Goal: Task Accomplishment & Management: Manage account settings

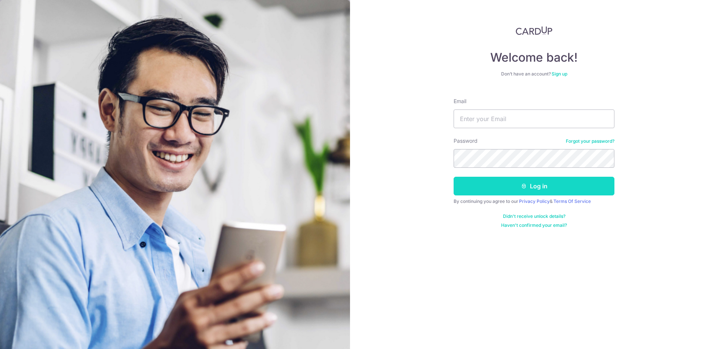
type input "[EMAIL_ADDRESS][DOMAIN_NAME]"
click at [551, 182] on button "Log in" at bounding box center [534, 186] width 161 height 19
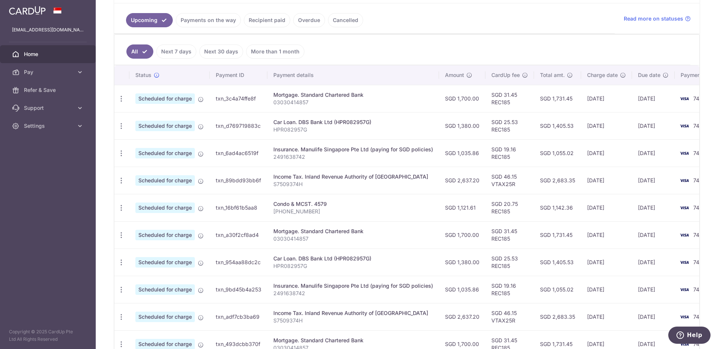
scroll to position [165, 0]
click at [123, 207] on icon "button" at bounding box center [121, 209] width 8 height 8
click at [147, 228] on span "Update payment" at bounding box center [161, 228] width 51 height 9
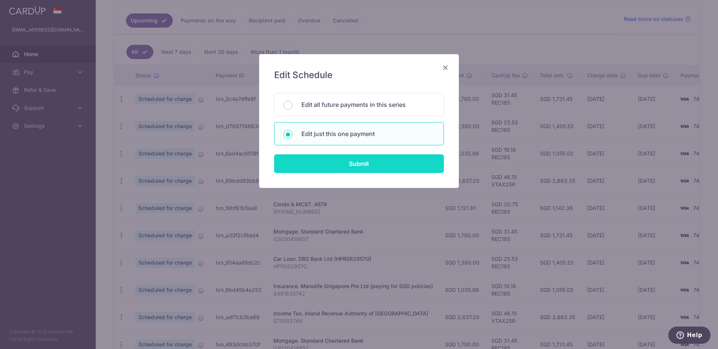
click at [355, 165] on input "Submit" at bounding box center [359, 163] width 170 height 19
radio input "true"
type input "1,121.61"
type input "[DATE]"
type input "[PHONE_NUMBER]"
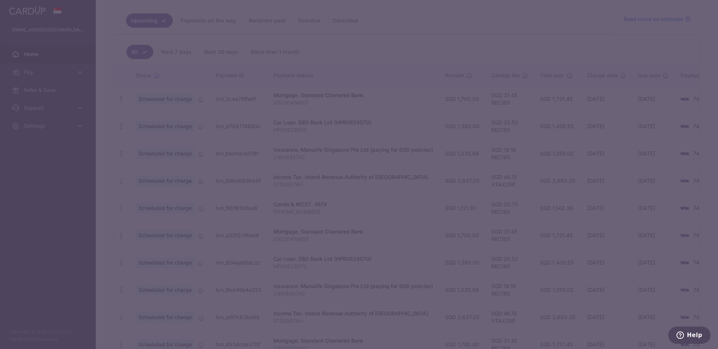
type input "REC185"
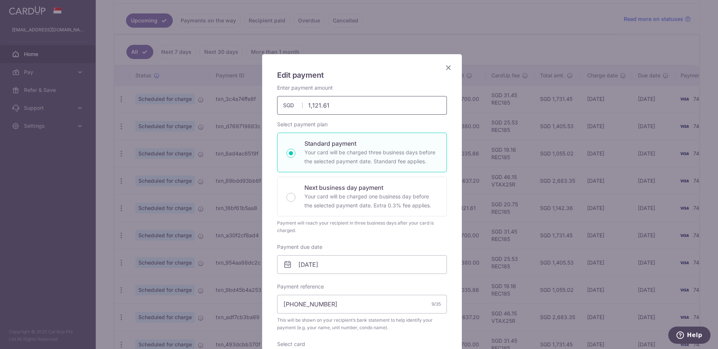
click at [352, 106] on input "1,121.61" at bounding box center [362, 105] width 170 height 19
click at [351, 111] on input "1,121.61" at bounding box center [362, 105] width 170 height 19
type input "1,122.00"
click at [363, 263] on input "[DATE]" at bounding box center [362, 264] width 170 height 19
click at [424, 248] on div "Payment due date [DATE] Your card will be charged on" at bounding box center [362, 259] width 170 height 31
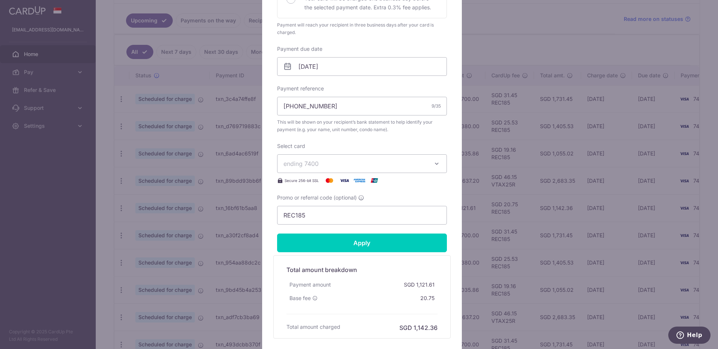
scroll to position [203, 0]
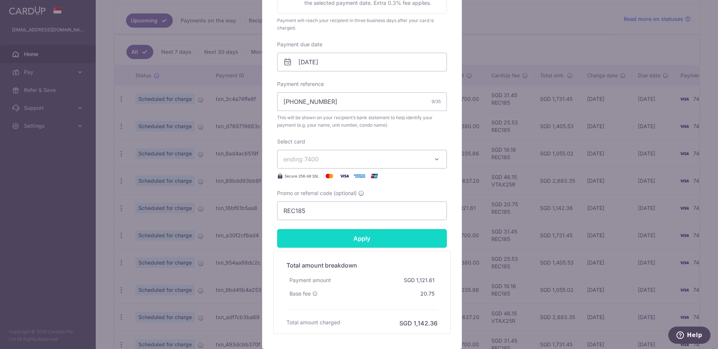
click at [407, 242] on input "Apply" at bounding box center [362, 238] width 170 height 19
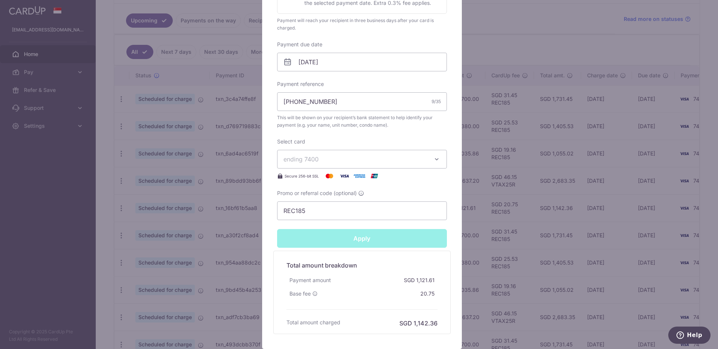
type input "Successfully Applied"
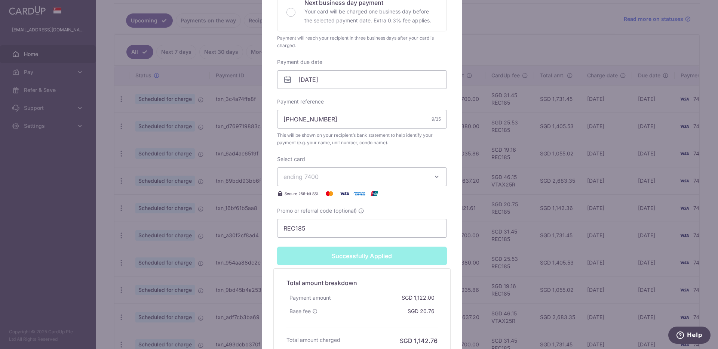
scroll to position [48, 0]
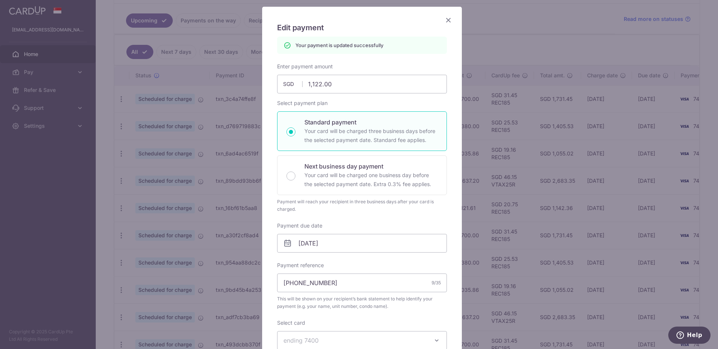
click at [447, 18] on icon "Close" at bounding box center [448, 19] width 9 height 9
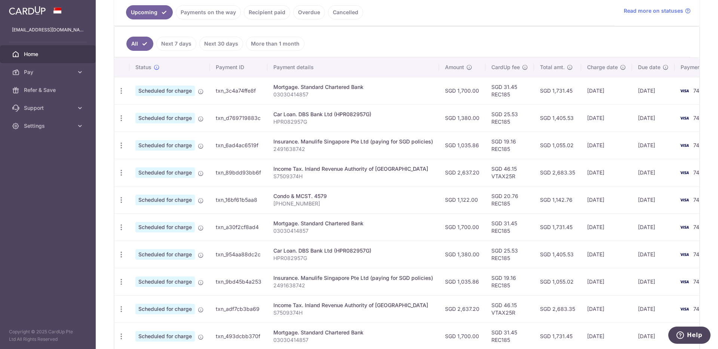
scroll to position [233, 0]
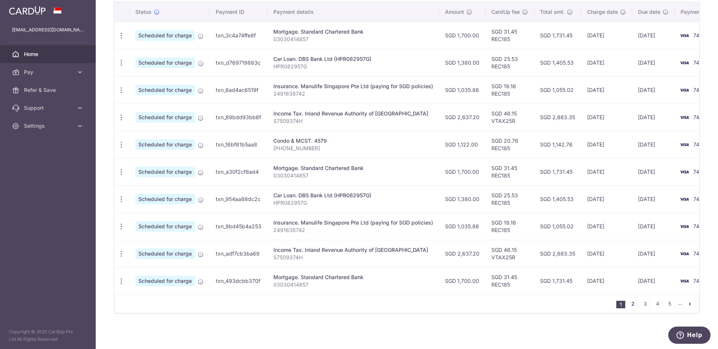
click at [628, 305] on link "2" at bounding box center [632, 304] width 9 height 9
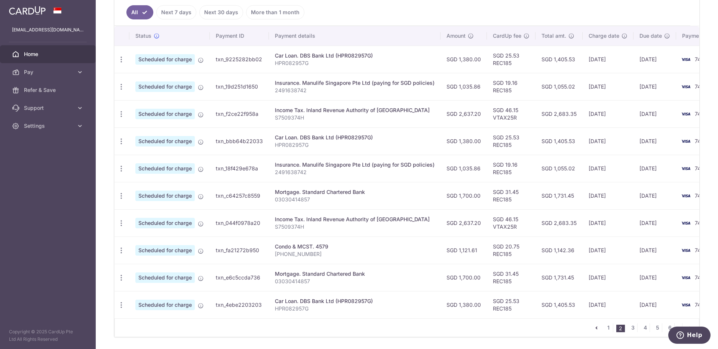
scroll to position [205, 0]
click at [628, 331] on link "3" at bounding box center [632, 327] width 9 height 9
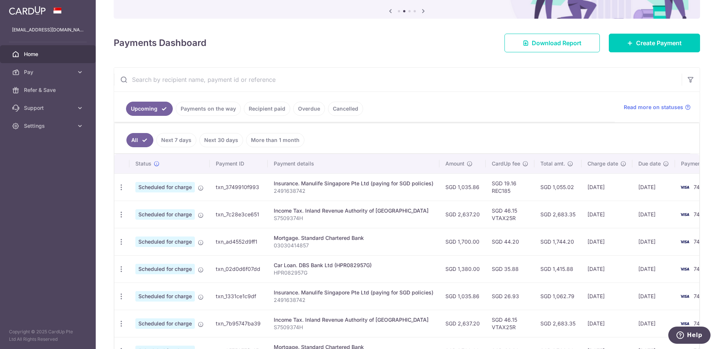
scroll to position [0, 0]
